Goal: Check status: Check status

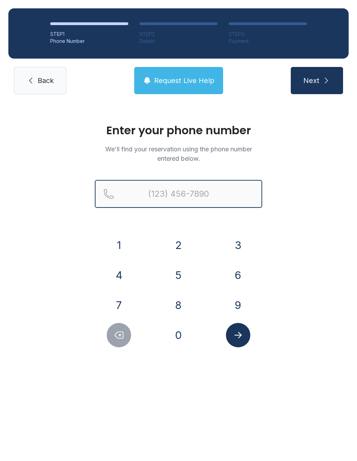
click at [200, 197] on input "Reservation phone number" at bounding box center [178, 194] width 167 height 28
click at [127, 306] on button "7" at bounding box center [119, 305] width 24 height 24
click at [184, 304] on button "8" at bounding box center [178, 305] width 24 height 24
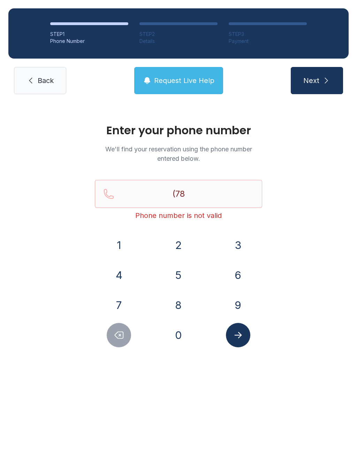
click at [125, 244] on button "1" at bounding box center [119, 245] width 24 height 24
click at [187, 303] on button "8" at bounding box center [178, 305] width 24 height 24
click at [236, 243] on button "3" at bounding box center [238, 245] width 24 height 24
click at [178, 274] on button "5" at bounding box center [178, 275] width 24 height 24
click at [234, 268] on button "6" at bounding box center [238, 275] width 24 height 24
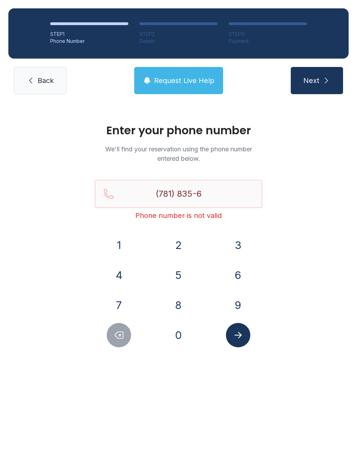
click at [239, 247] on button "3" at bounding box center [238, 245] width 24 height 24
click at [174, 337] on button "0" at bounding box center [178, 335] width 24 height 24
click at [240, 274] on button "6" at bounding box center [238, 275] width 24 height 24
type input "[PHONE_NUMBER]"
click at [242, 334] on icon "Submit lookup form" at bounding box center [238, 335] width 10 height 10
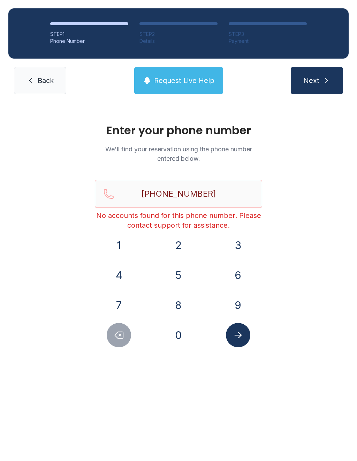
click at [244, 334] on button "Submit lookup form" at bounding box center [238, 335] width 24 height 24
